Goal: Find contact information: Find contact information

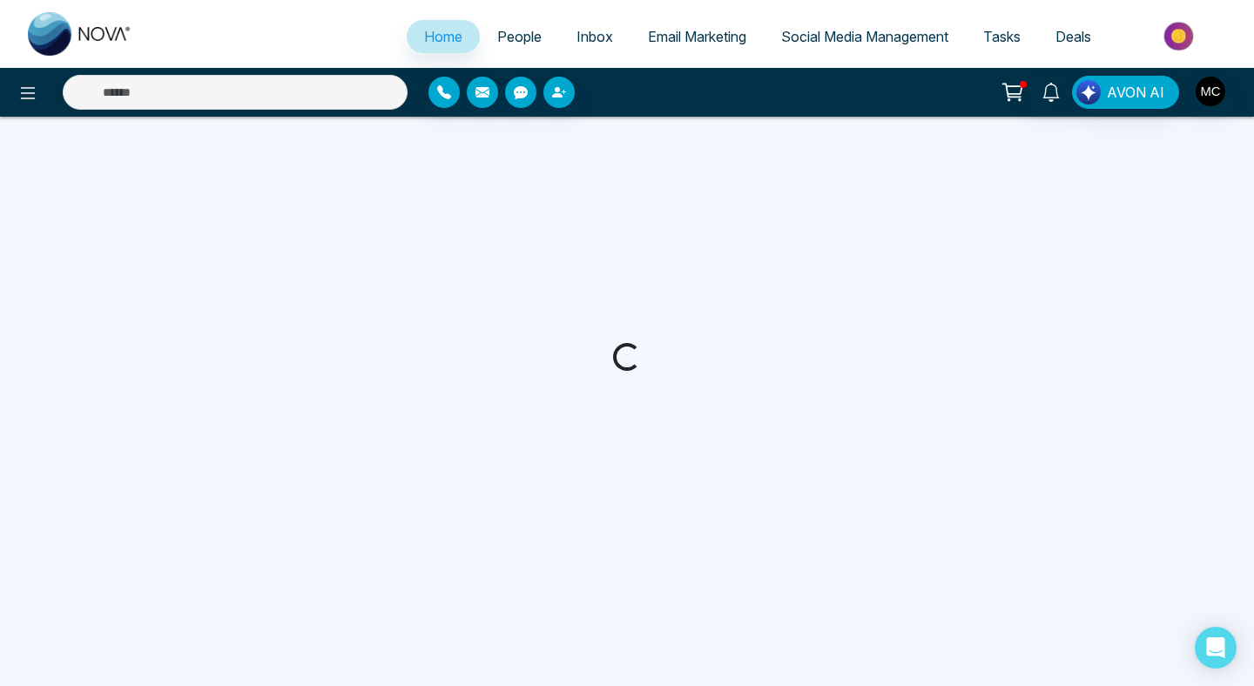
select select "*"
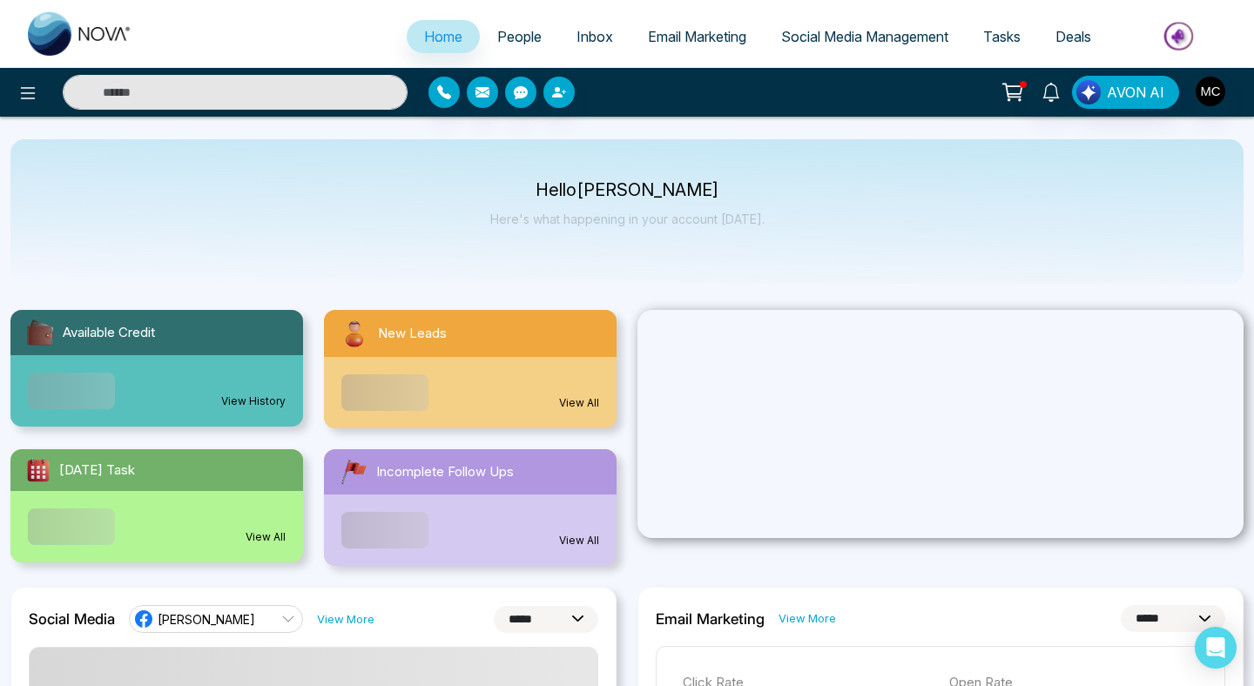
click at [505, 37] on span "People" at bounding box center [519, 36] width 44 height 17
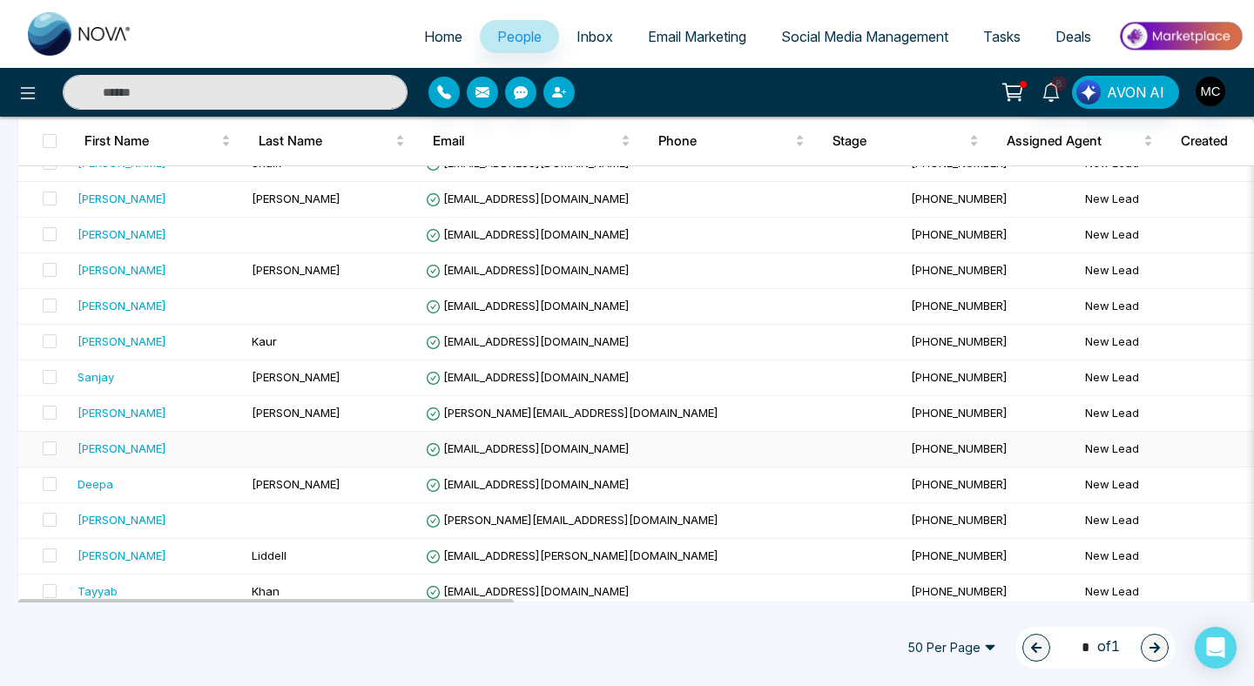
scroll to position [703, 0]
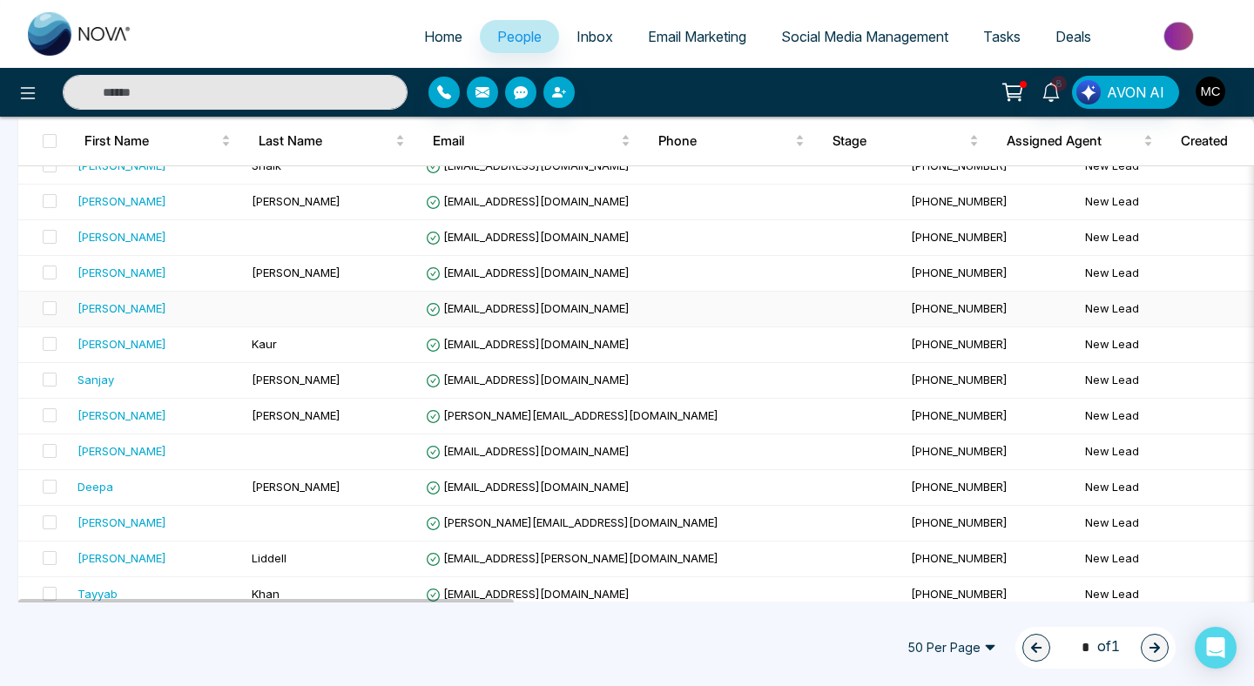
click at [137, 313] on div "[PERSON_NAME]" at bounding box center [122, 308] width 89 height 17
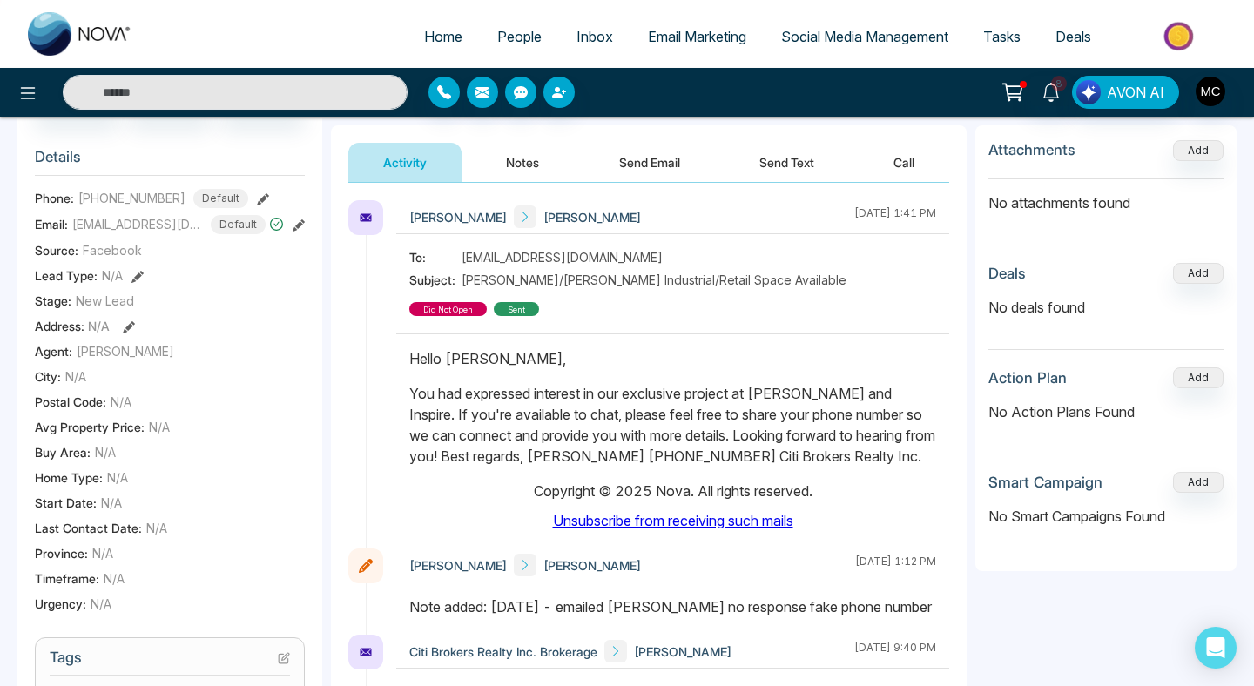
scroll to position [206, 0]
click at [487, 303] on div "did not open" at bounding box center [448, 310] width 78 height 14
click at [539, 303] on div "did not open sent" at bounding box center [474, 310] width 130 height 14
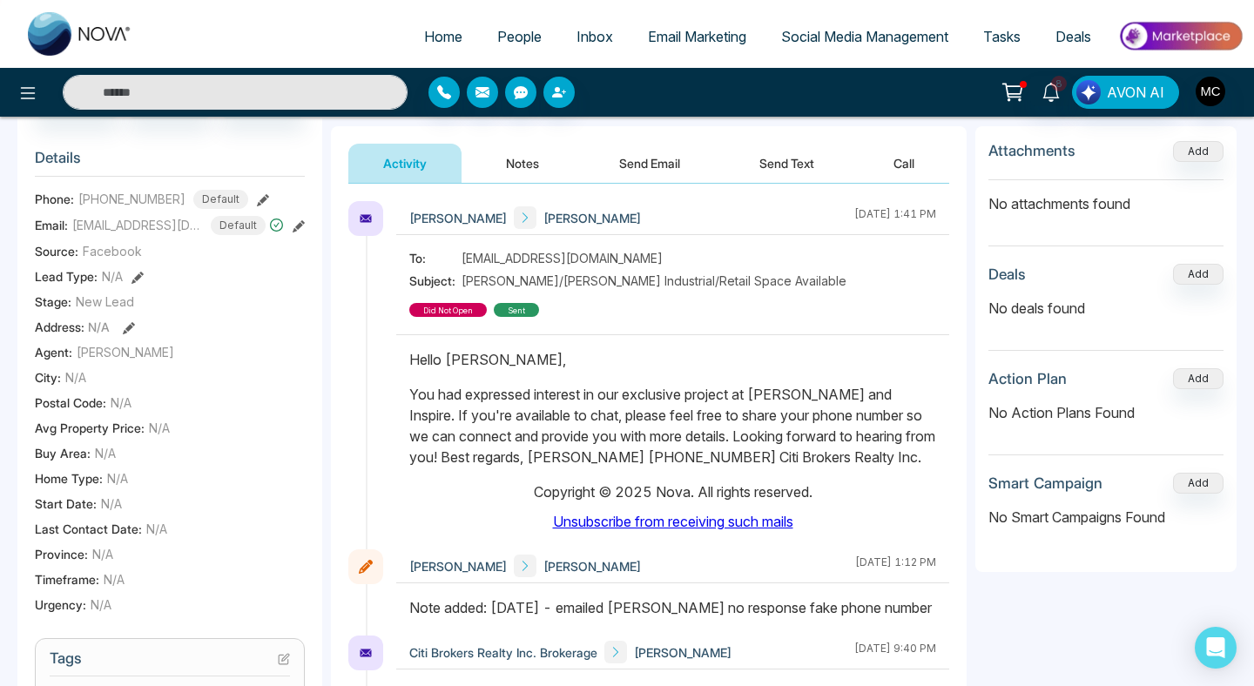
click at [550, 257] on span "[EMAIL_ADDRESS][DOMAIN_NAME]" at bounding box center [562, 258] width 201 height 18
click at [793, 454] on div "Hello [PERSON_NAME], You had expressed interest in our exclusive project at [PE…" at bounding box center [672, 440] width 527 height 183
drag, startPoint x: 869, startPoint y: 445, endPoint x: 422, endPoint y: 322, distance: 463.3
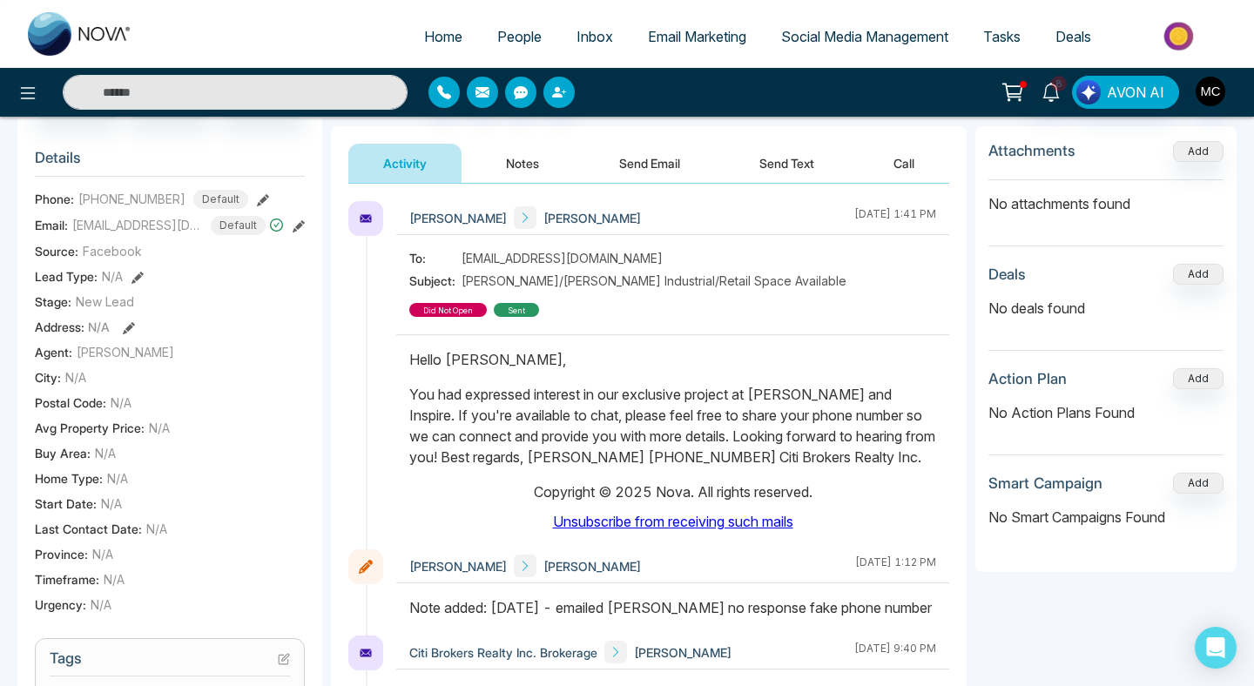
click at [422, 335] on div at bounding box center [672, 433] width 553 height 197
click at [547, 264] on span "[EMAIL_ADDRESS][DOMAIN_NAME]" at bounding box center [562, 258] width 201 height 18
copy span "[EMAIL_ADDRESS][DOMAIN_NAME]"
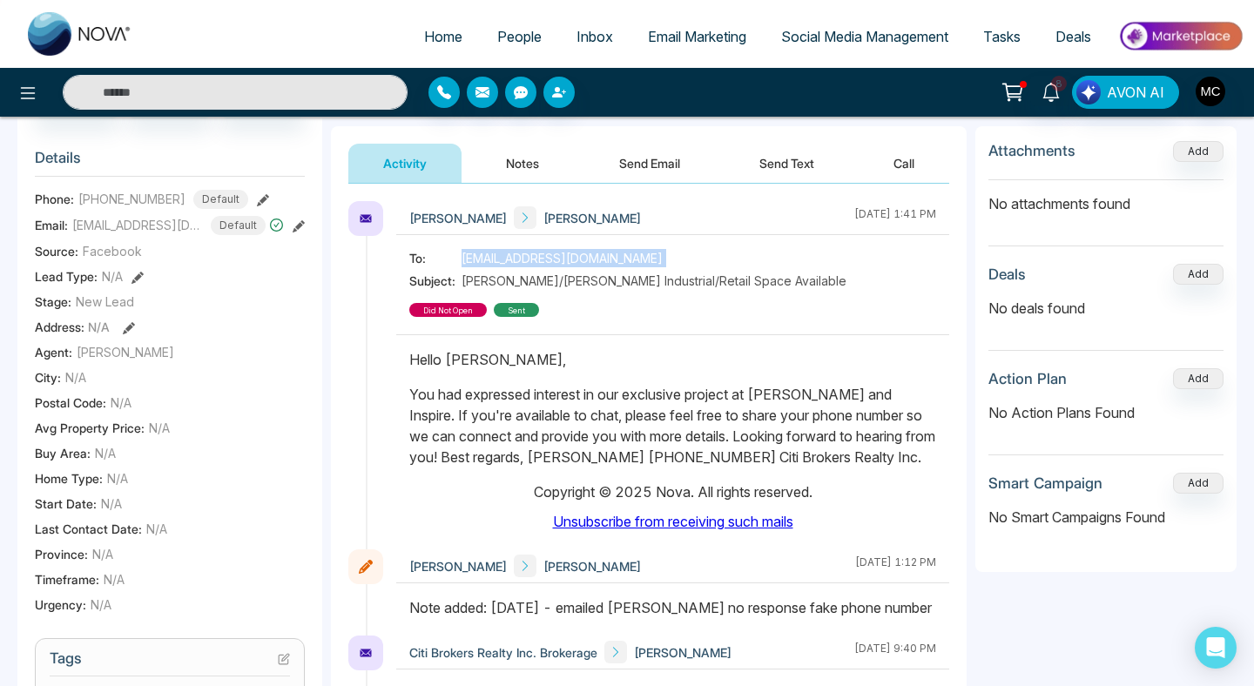
scroll to position [0, 0]
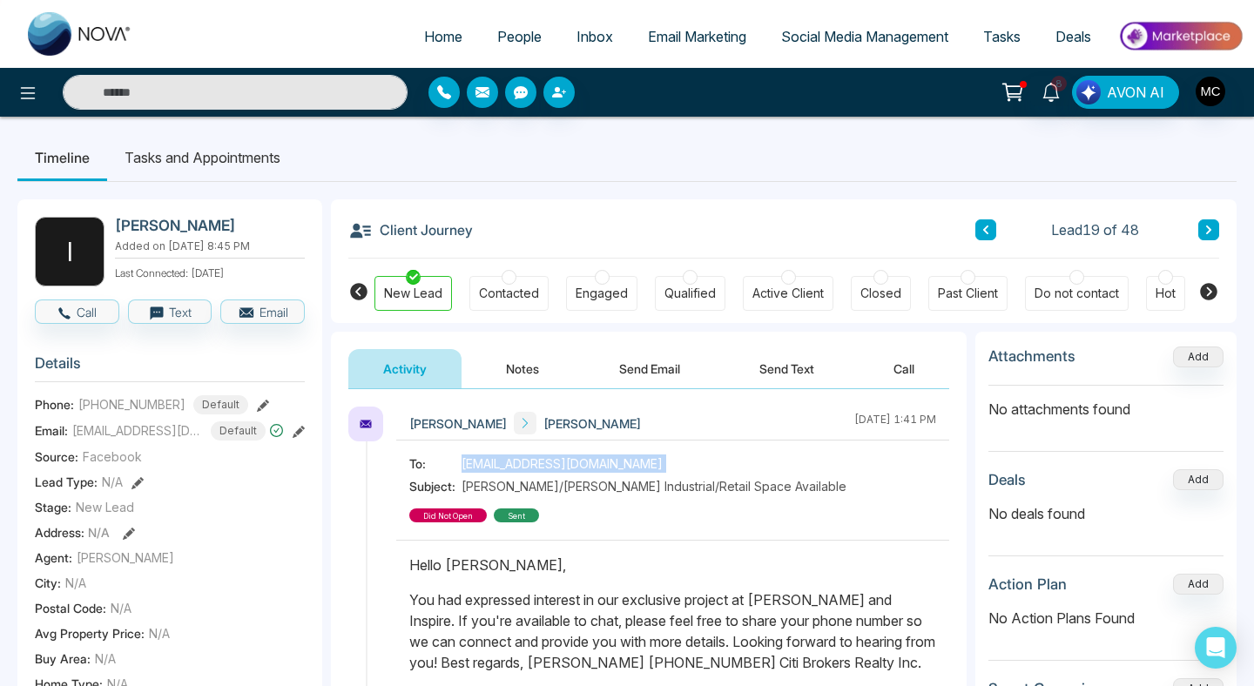
click at [502, 37] on span "People" at bounding box center [519, 36] width 44 height 17
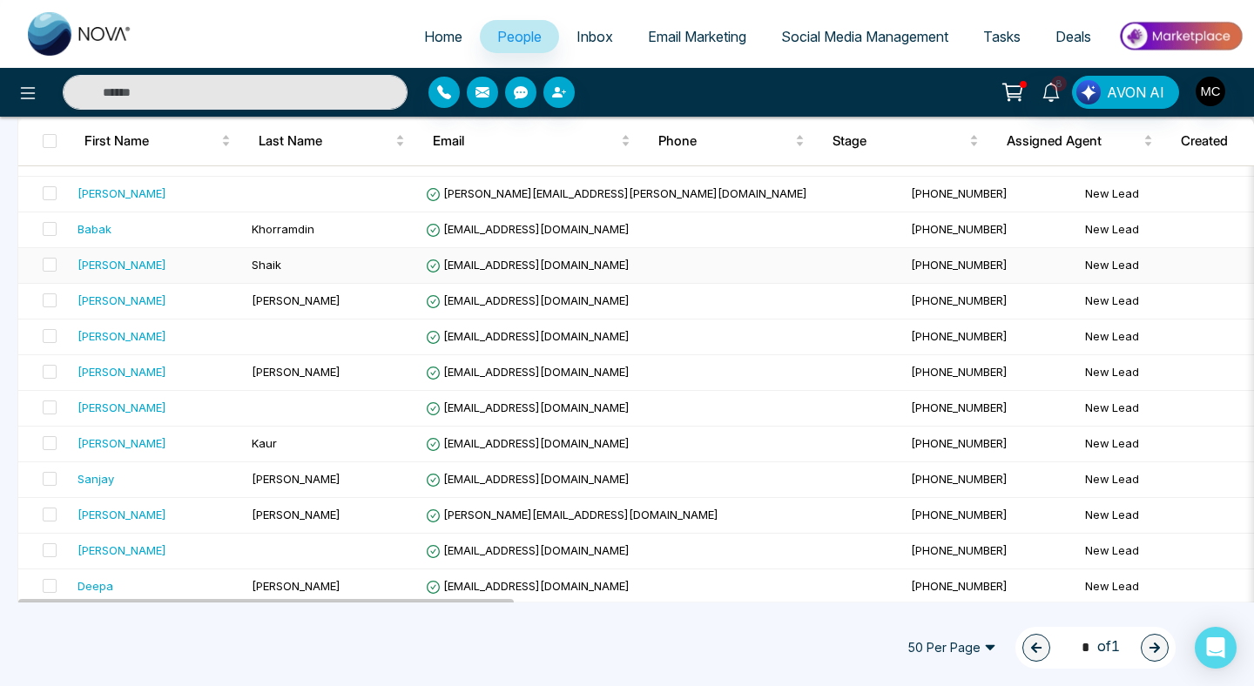
scroll to position [609, 0]
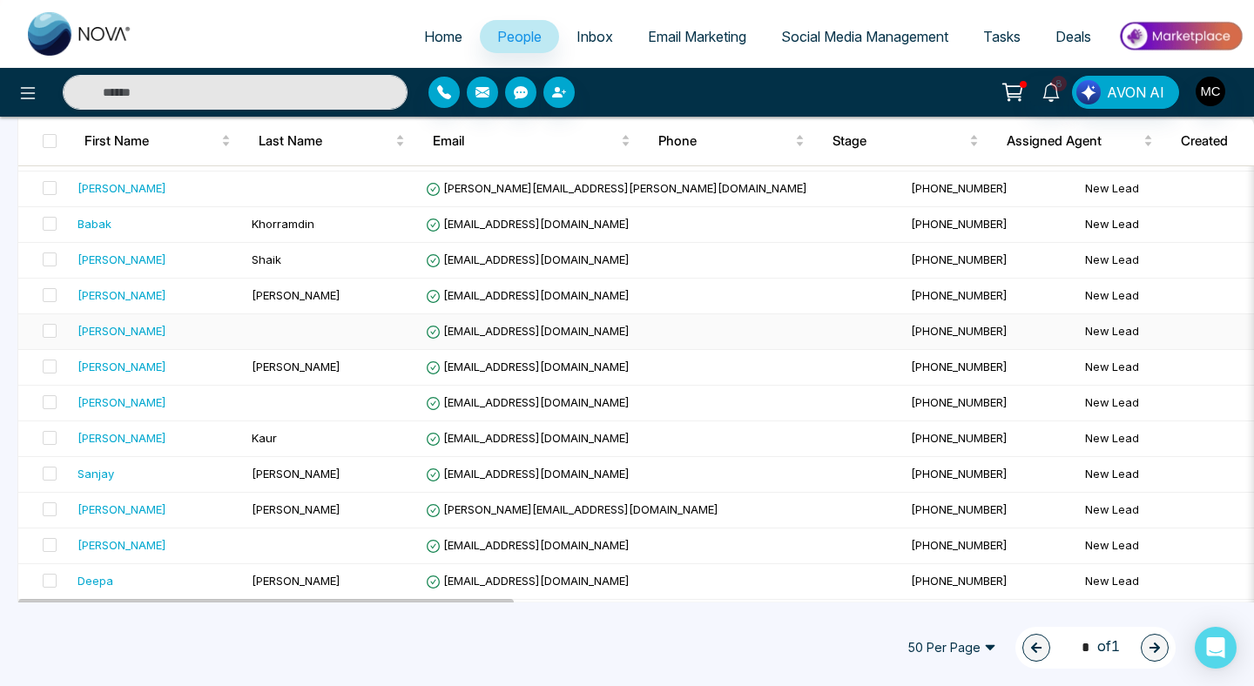
click at [128, 334] on div "[PERSON_NAME]" at bounding box center [122, 330] width 89 height 17
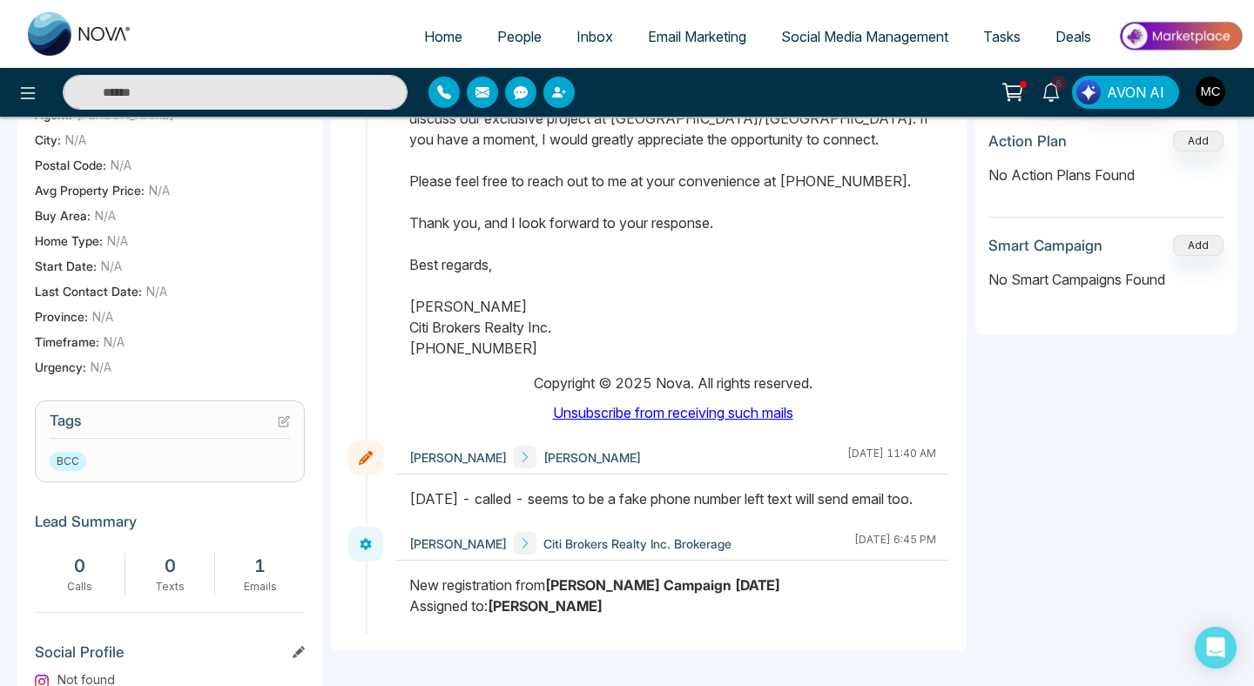
scroll to position [466, 0]
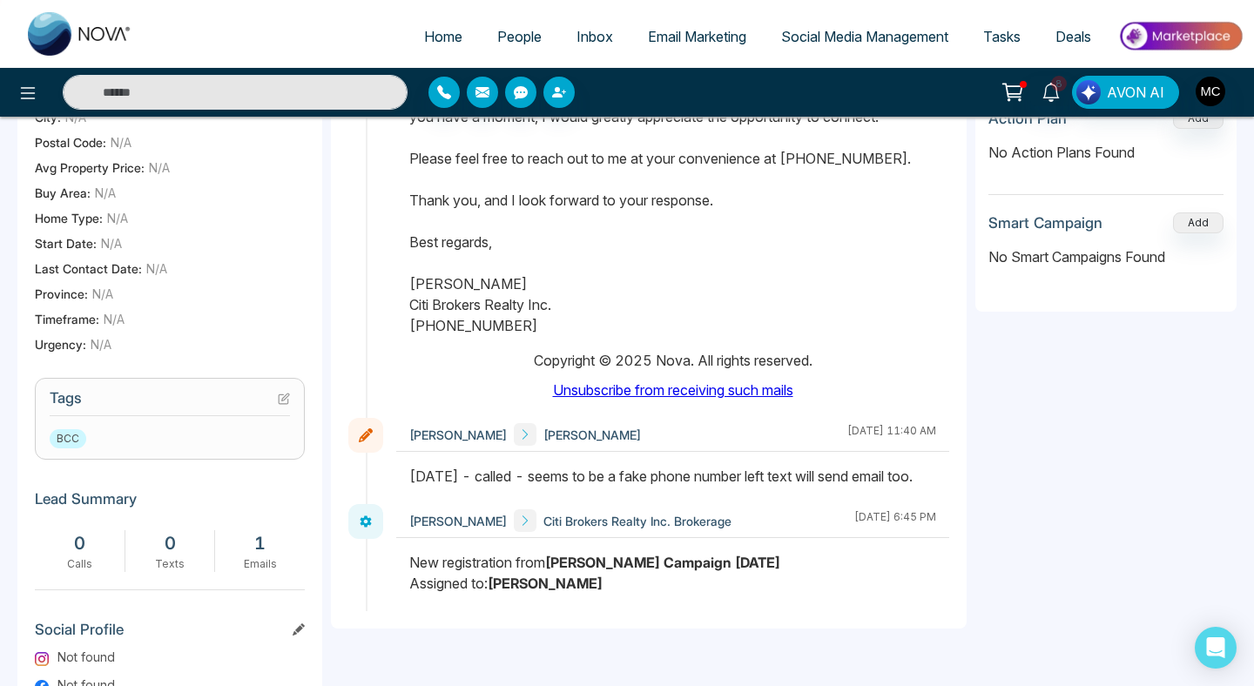
drag, startPoint x: 405, startPoint y: 403, endPoint x: 711, endPoint y: 330, distance: 314.3
click at [711, 330] on div at bounding box center [672, 226] width 553 height 348
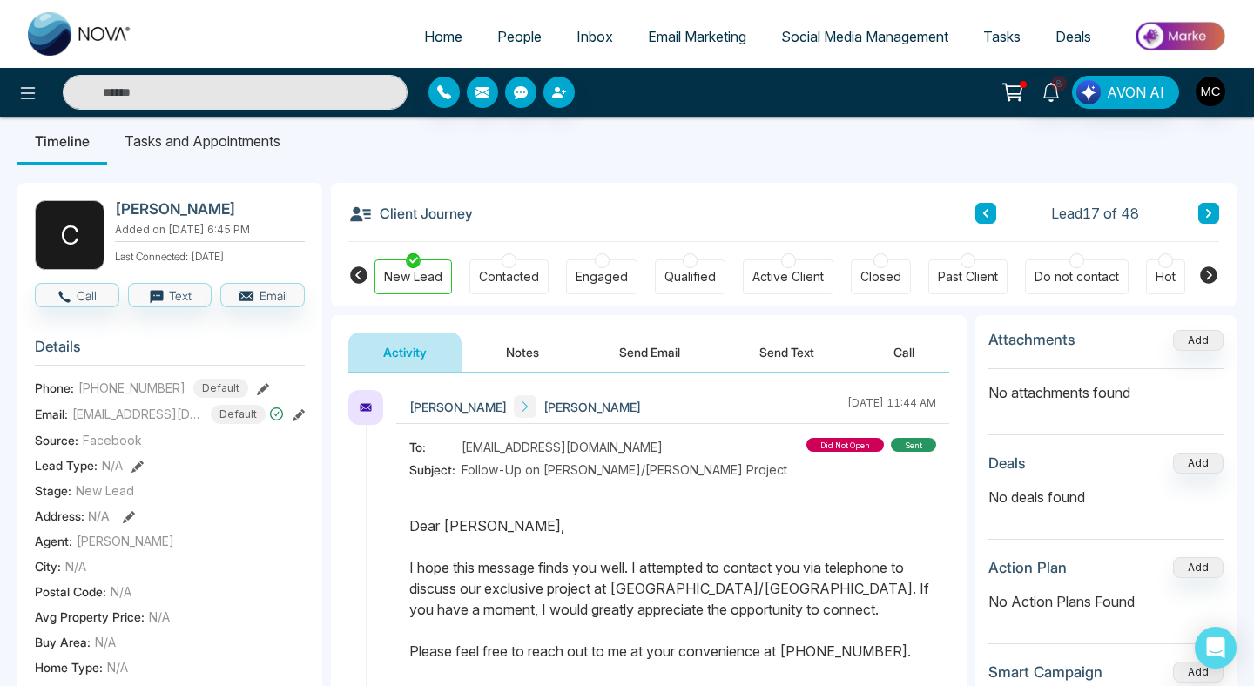
scroll to position [0, 0]
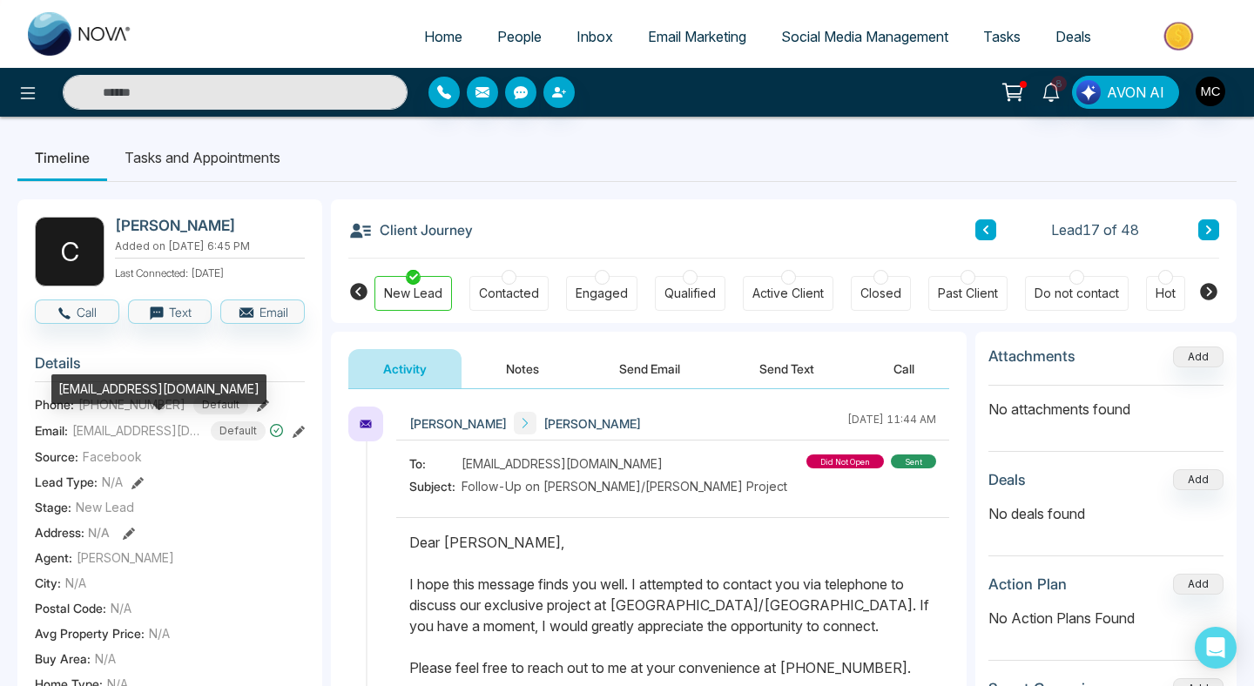
click at [179, 426] on span "[EMAIL_ADDRESS][DOMAIN_NAME]" at bounding box center [137, 430] width 131 height 18
copy span "[EMAIL_ADDRESS][DOMAIN_NAME]"
click at [184, 384] on div "[EMAIL_ADDRESS][DOMAIN_NAME]" at bounding box center [158, 389] width 215 height 30
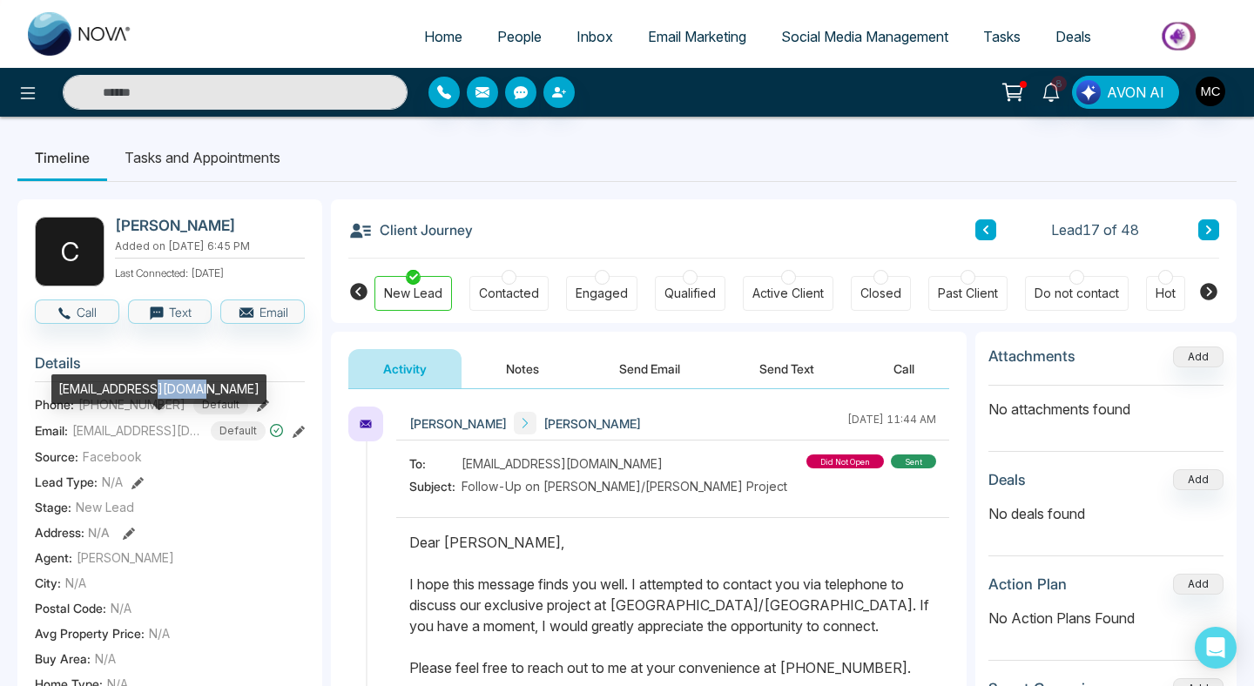
click at [184, 384] on div "[EMAIL_ADDRESS][DOMAIN_NAME]" at bounding box center [158, 389] width 215 height 30
copy div "[EMAIL_ADDRESS][DOMAIN_NAME]"
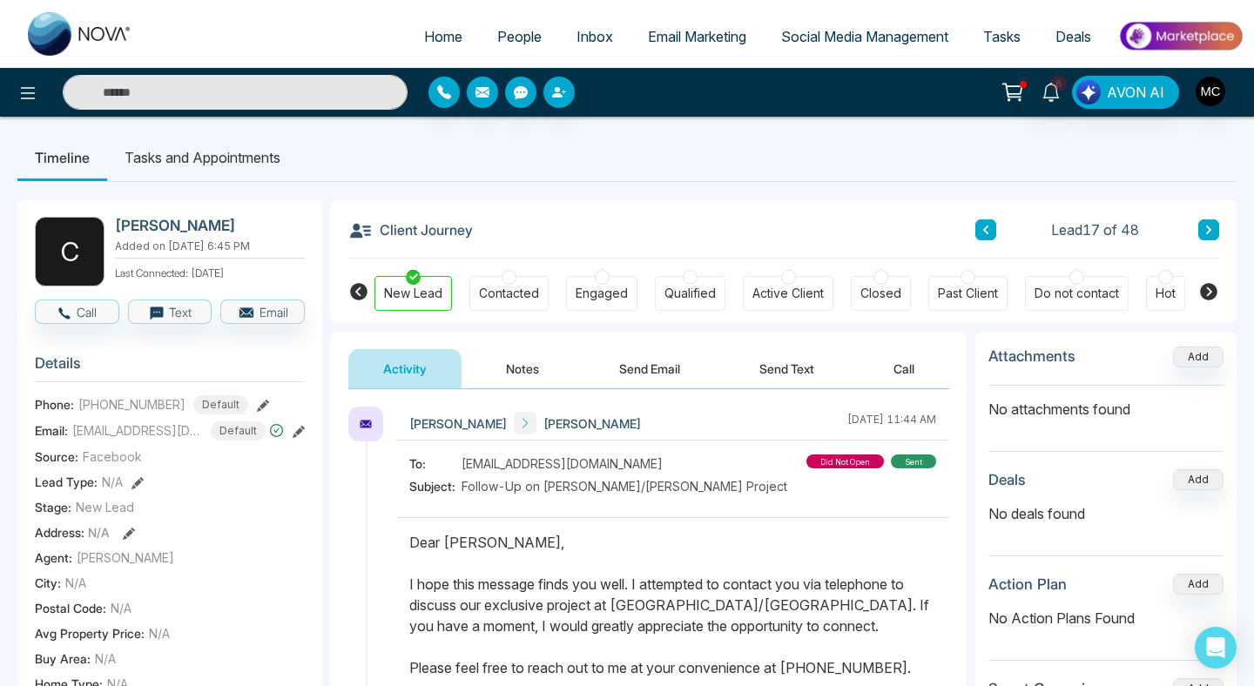
click at [523, 37] on span "People" at bounding box center [519, 36] width 44 height 17
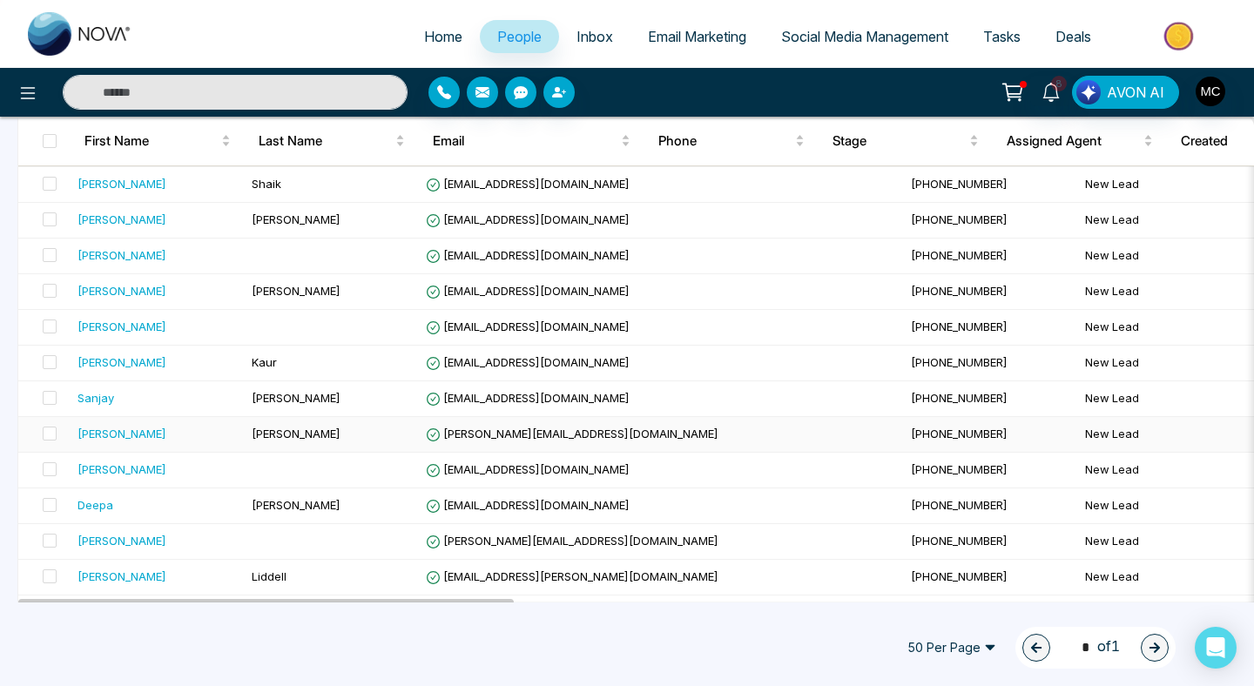
scroll to position [726, 0]
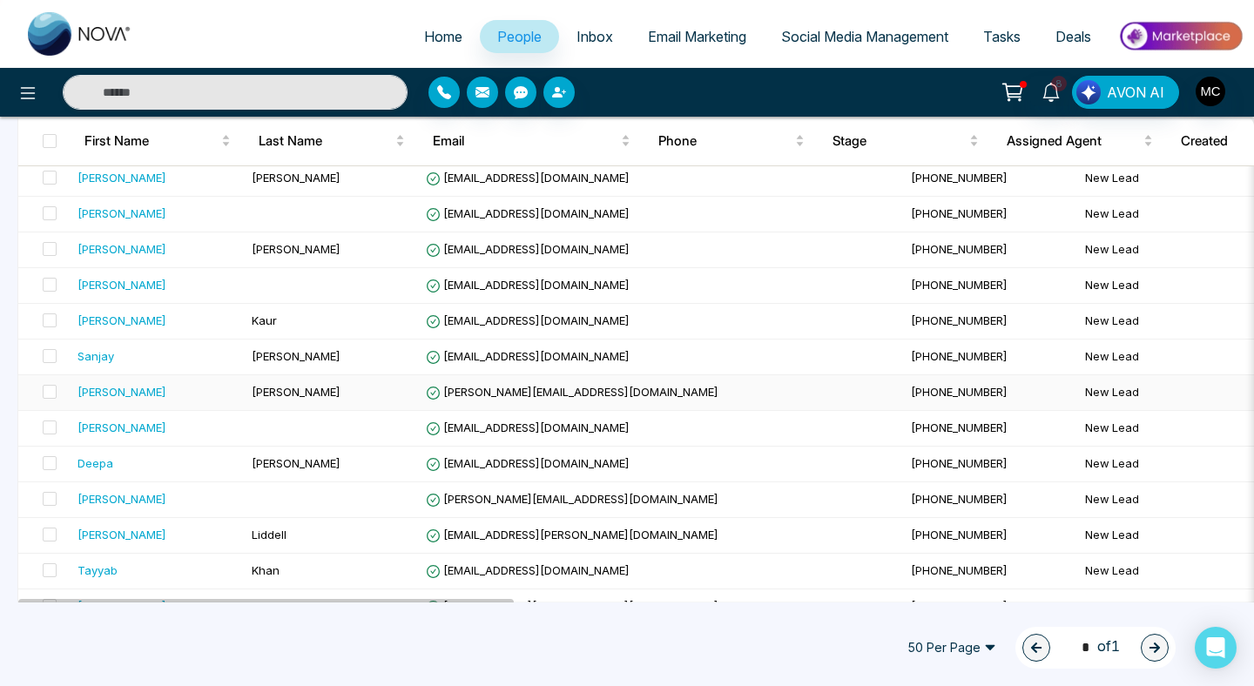
click at [311, 402] on td "[PERSON_NAME]" at bounding box center [332, 393] width 174 height 36
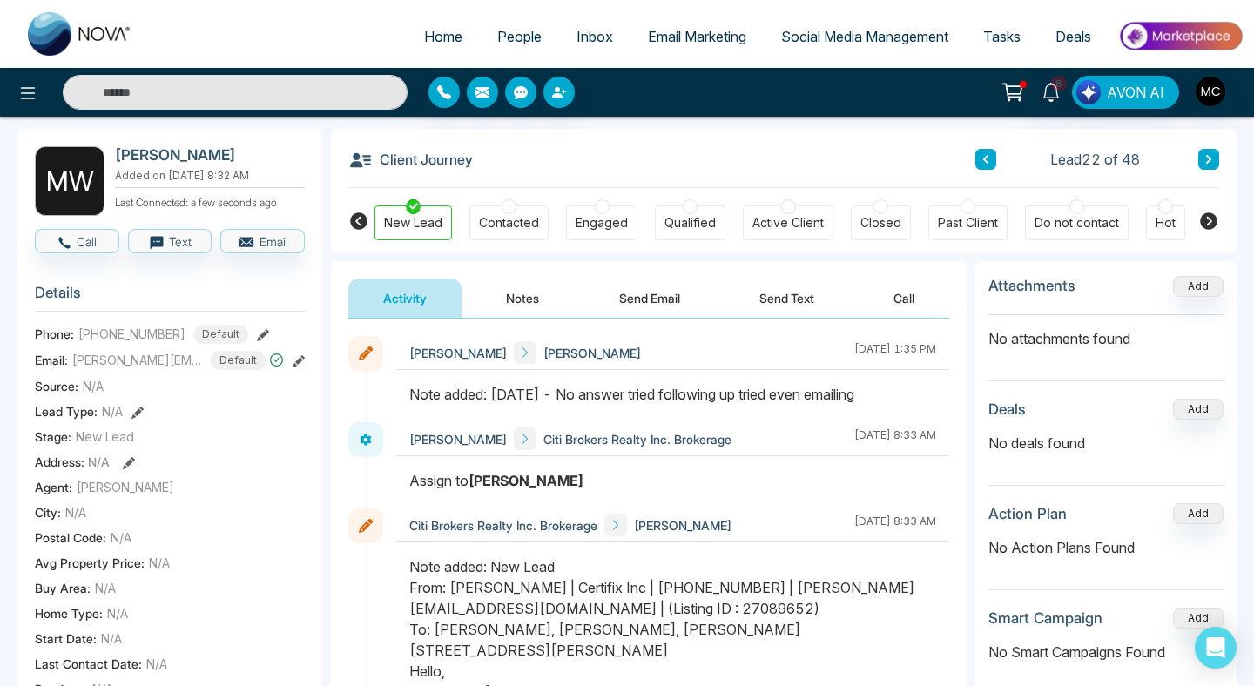
scroll to position [57, 0]
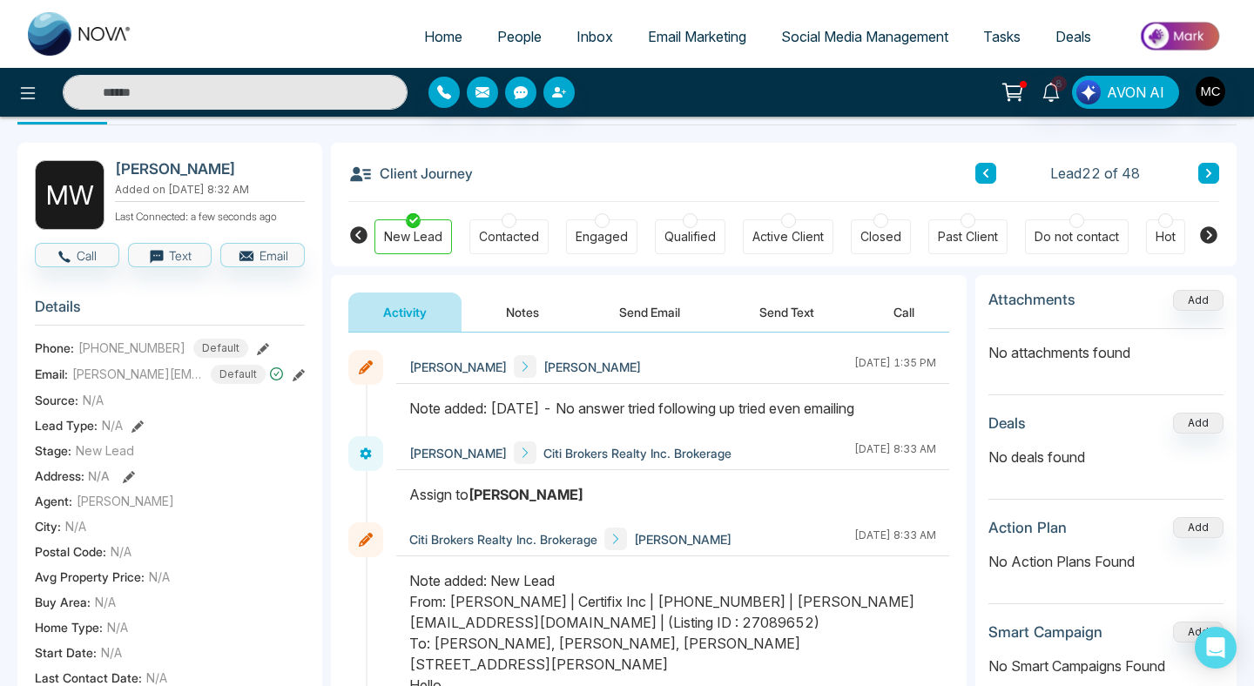
click at [507, 35] on span "People" at bounding box center [519, 36] width 44 height 17
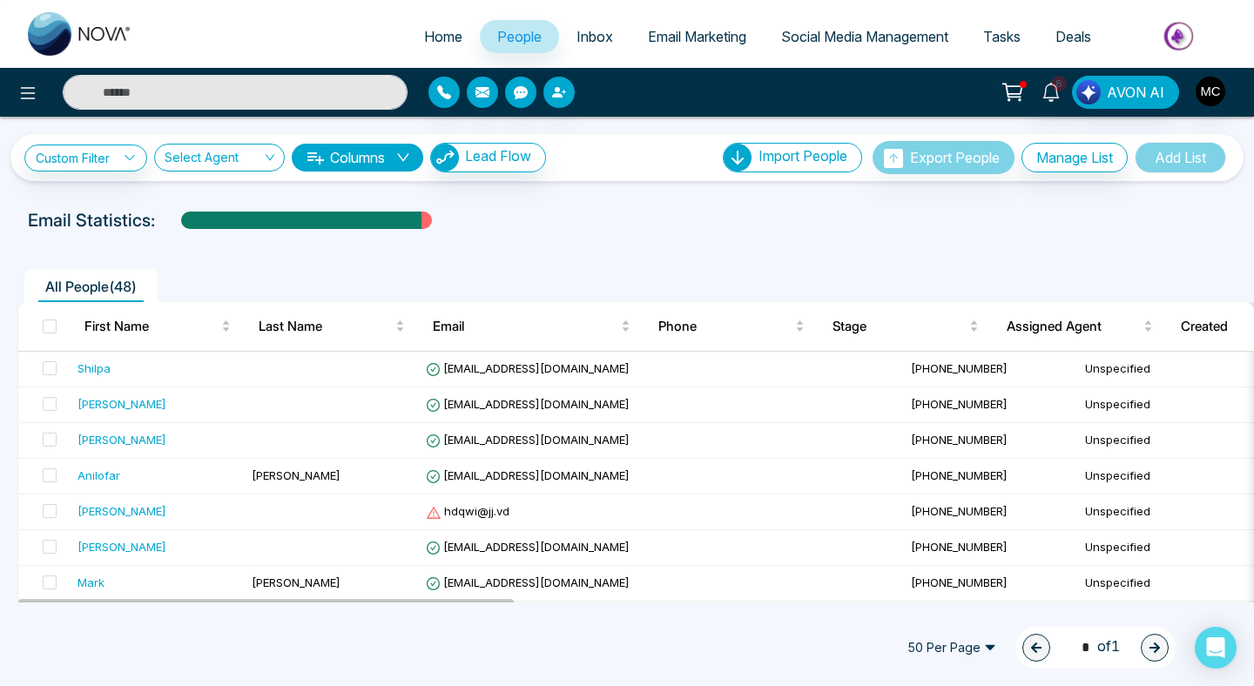
click at [386, 37] on ul "Home People Inbox Email Marketing Social Media Management Tasks Deals" at bounding box center [697, 38] width 1094 height 48
click at [424, 37] on span "Home" at bounding box center [443, 36] width 38 height 17
select select "*"
